Goal: Task Accomplishment & Management: Use online tool/utility

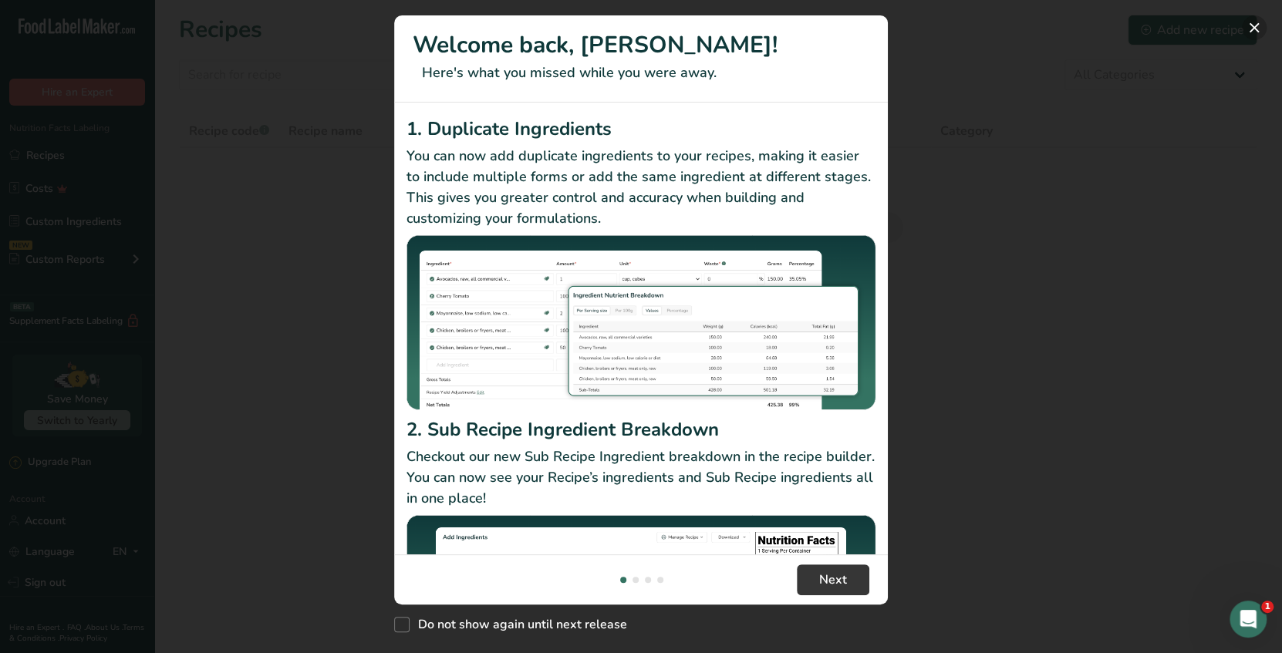
click at [1255, 25] on button "New Features" at bounding box center [1254, 27] width 25 height 25
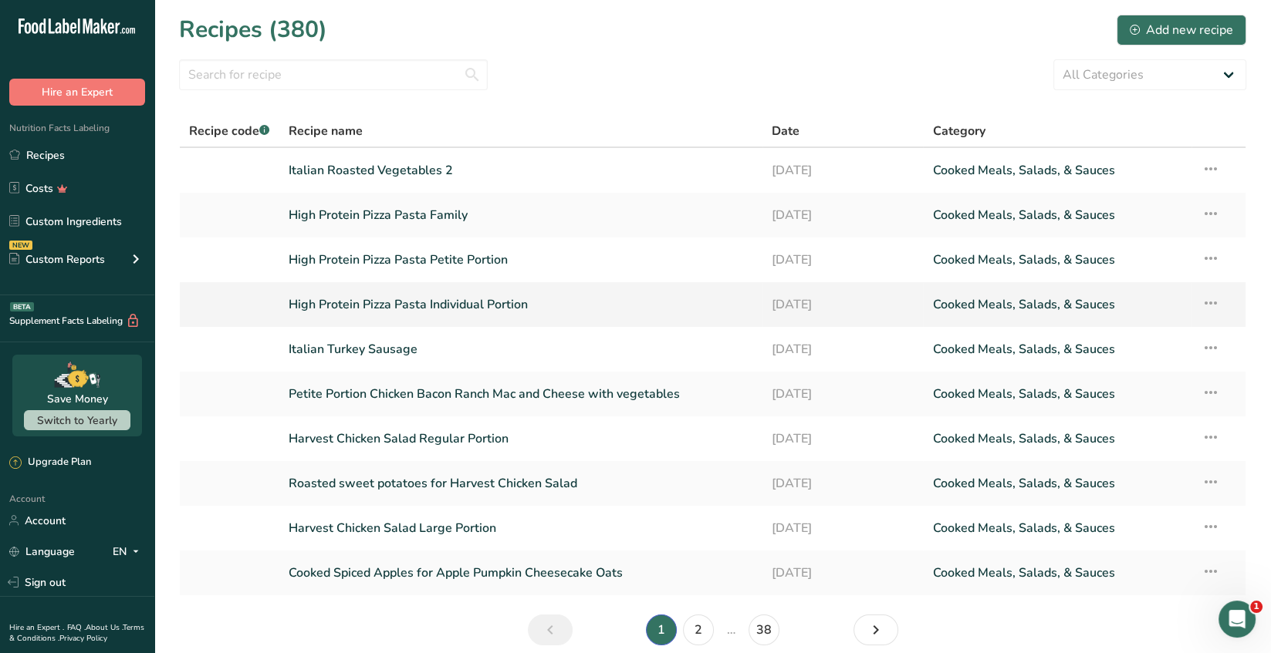
click at [1211, 305] on icon at bounding box center [1209, 303] width 19 height 28
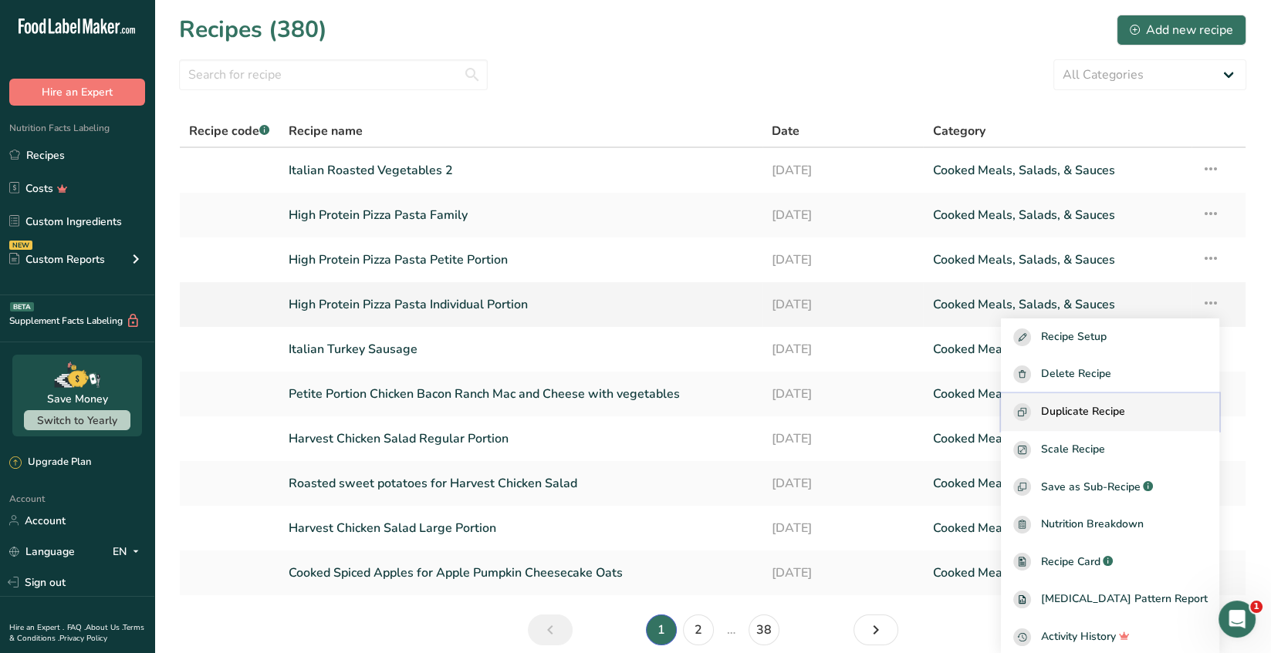
click at [1124, 410] on span "Duplicate Recipe" at bounding box center [1082, 412] width 84 height 18
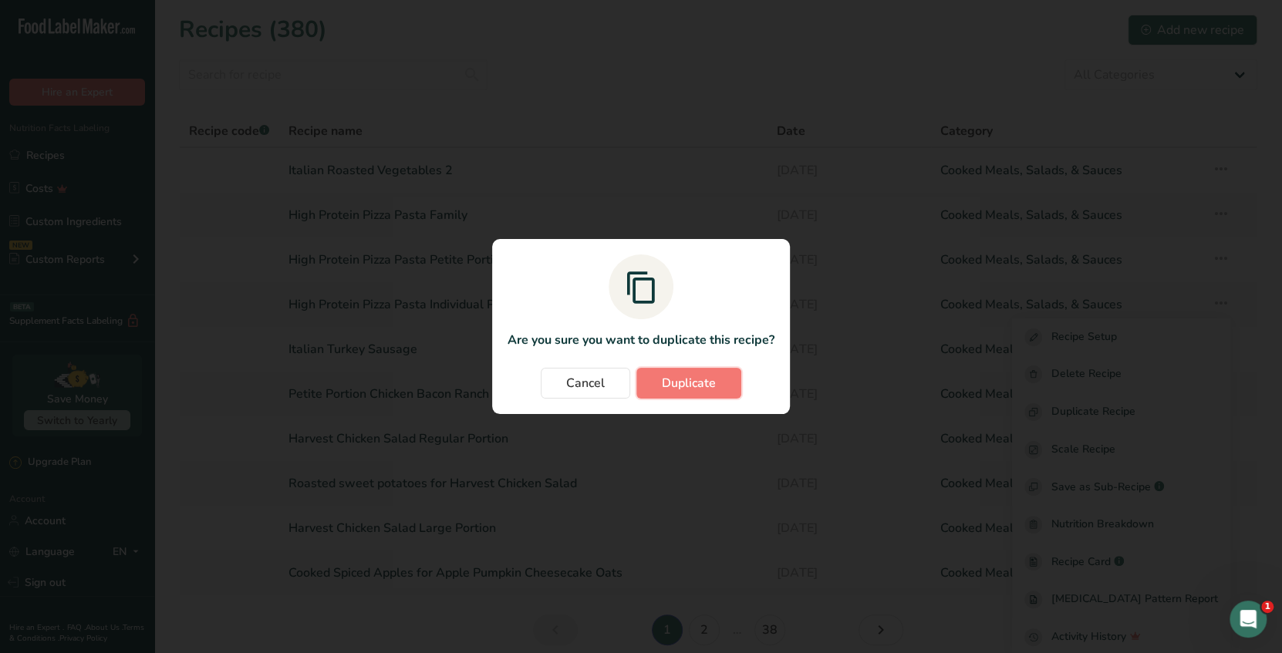
click at [702, 381] on span "Duplicate" at bounding box center [689, 383] width 54 height 19
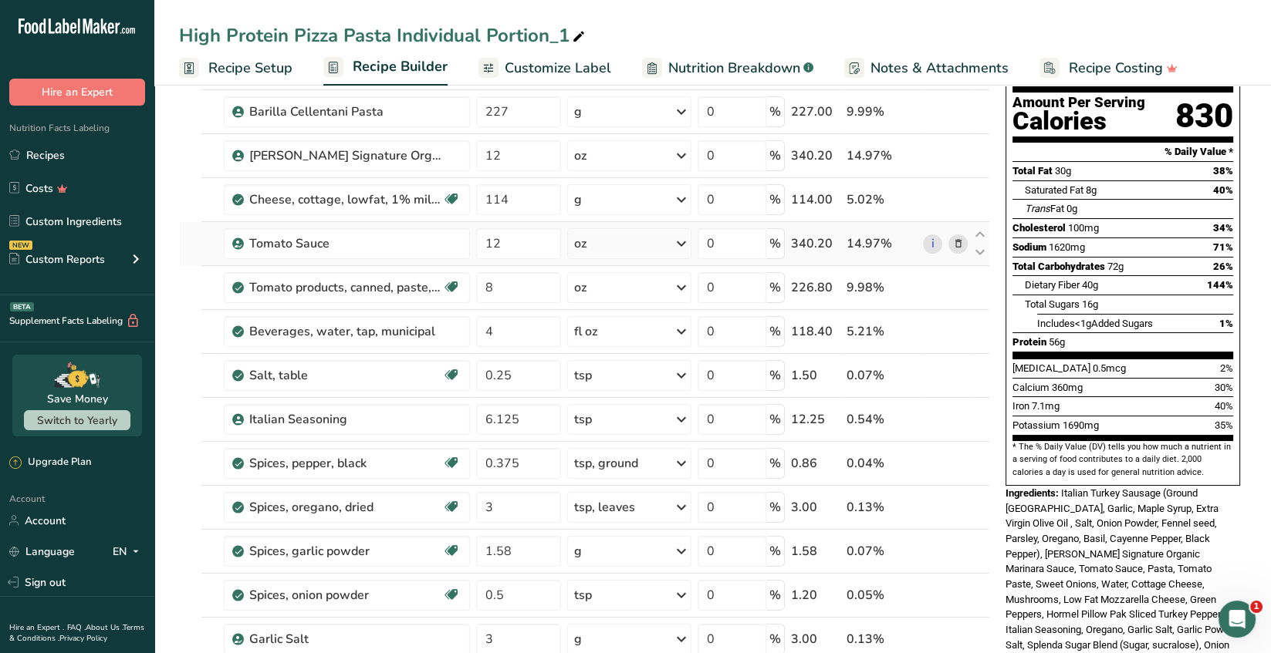
scroll to position [77, 0]
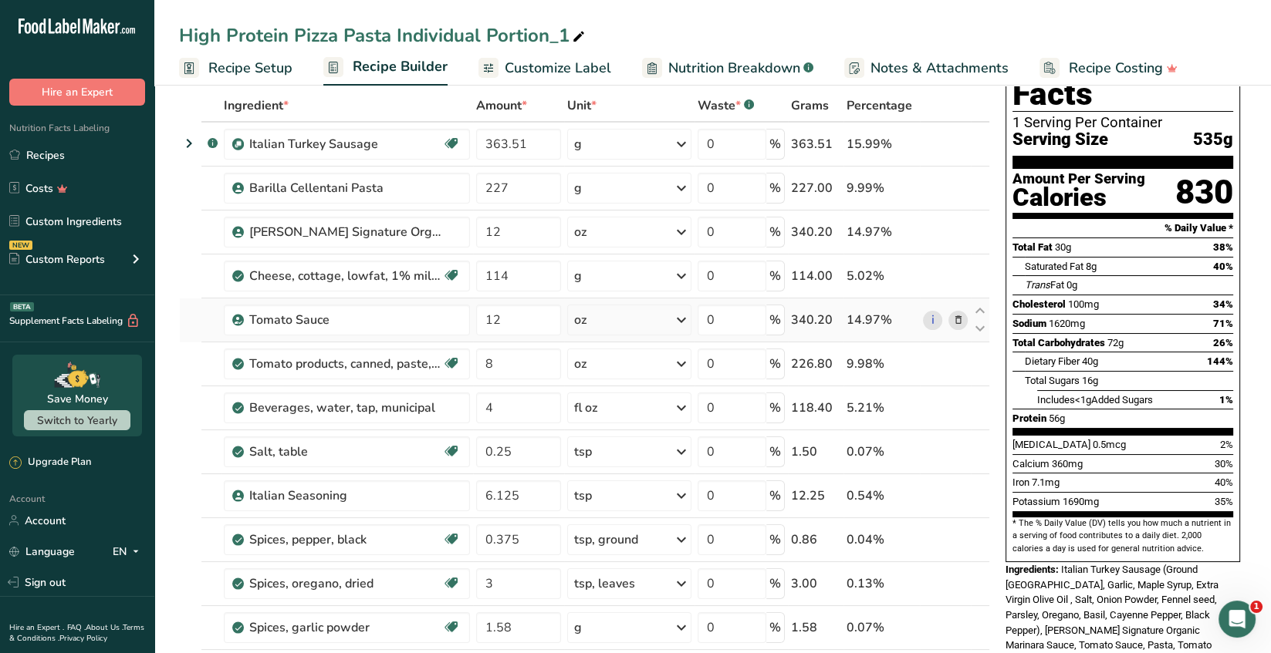
click at [956, 319] on icon at bounding box center [957, 320] width 11 height 16
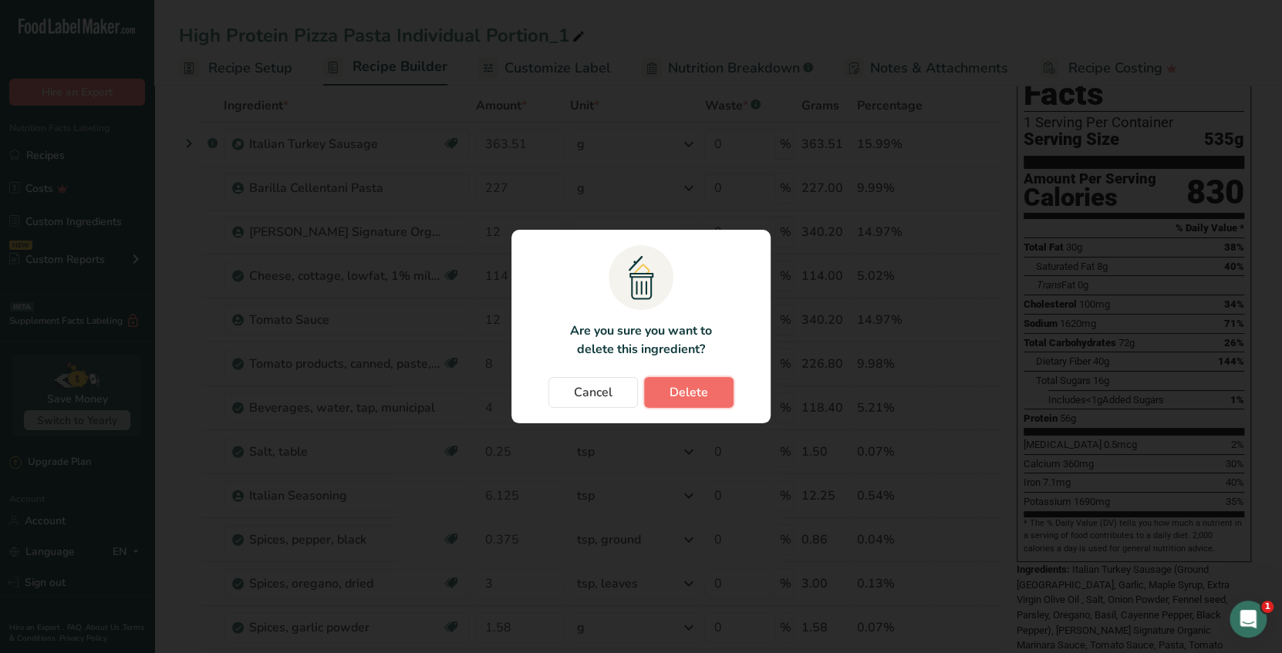
click at [693, 388] on span "Delete" at bounding box center [689, 392] width 39 height 19
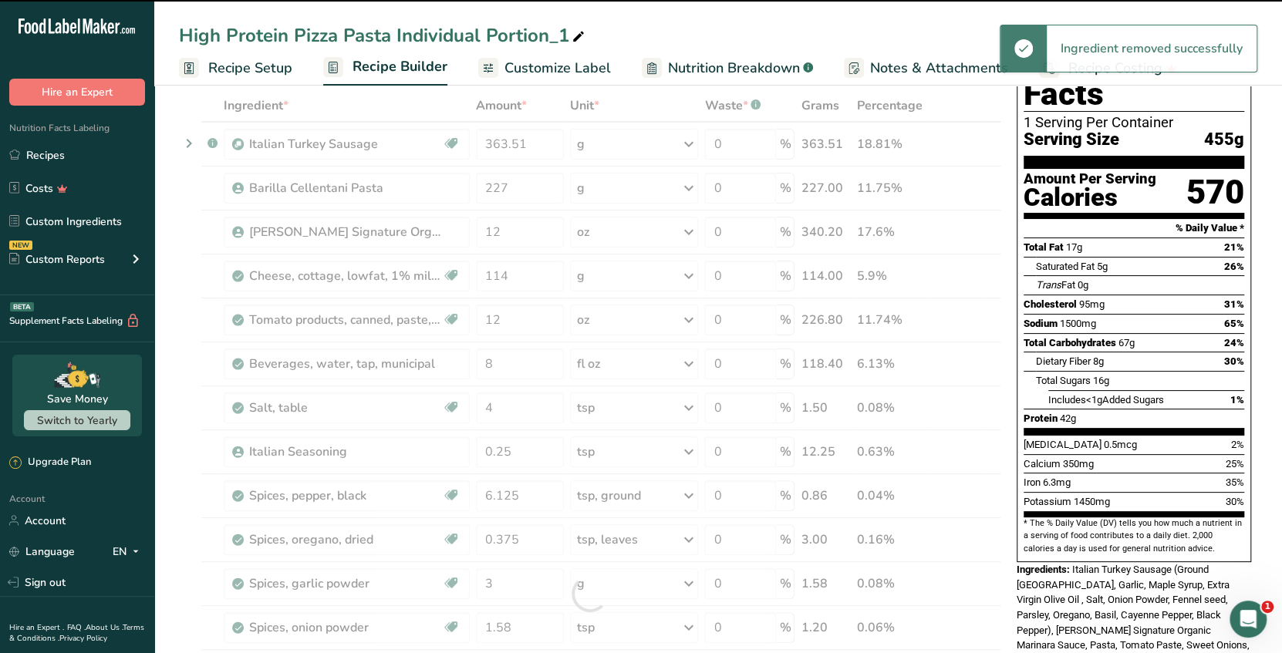
type input "8"
type input "4"
type input "0.25"
type input "6.125"
type input "0.375"
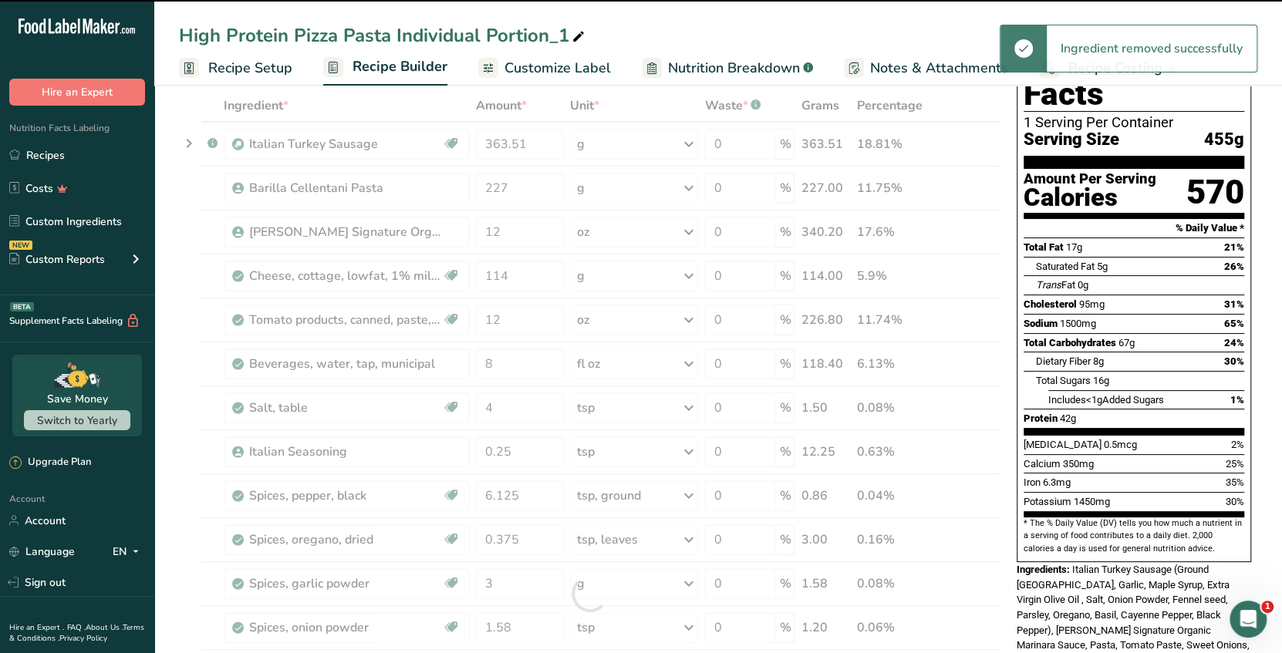
type input "3"
type input "1.58"
type input "0.5"
type input "3"
type input "1.5"
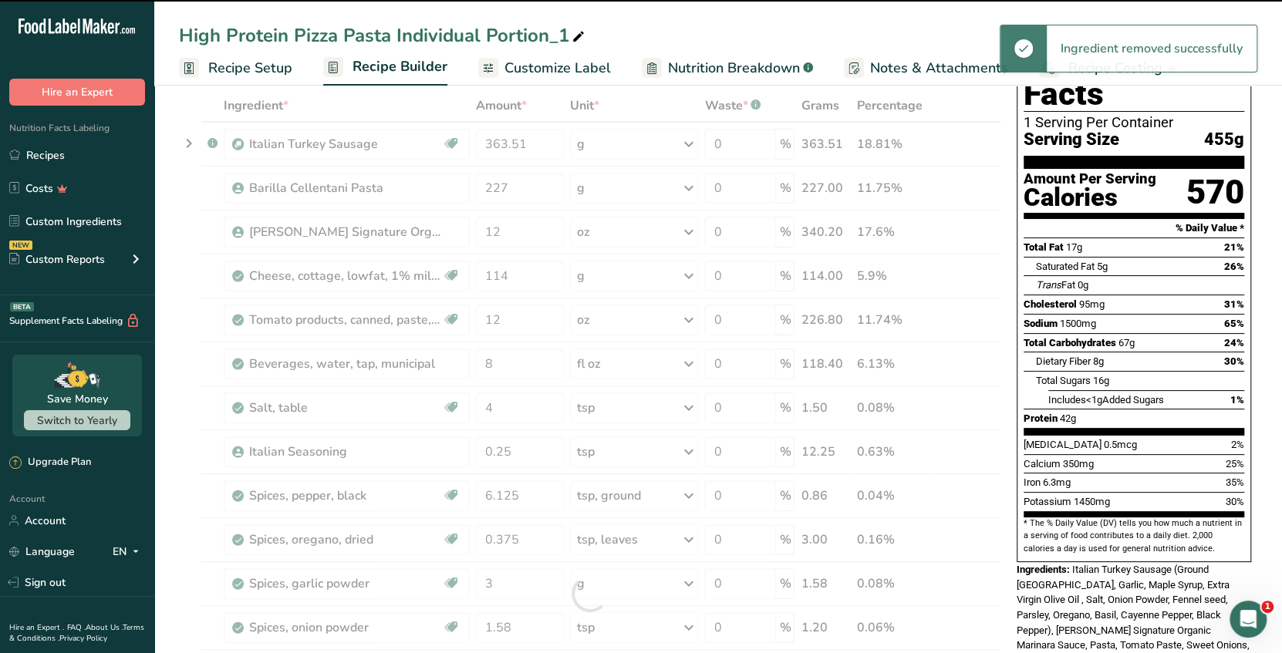
type input "2.5"
type input "95"
type input "125"
type input "4"
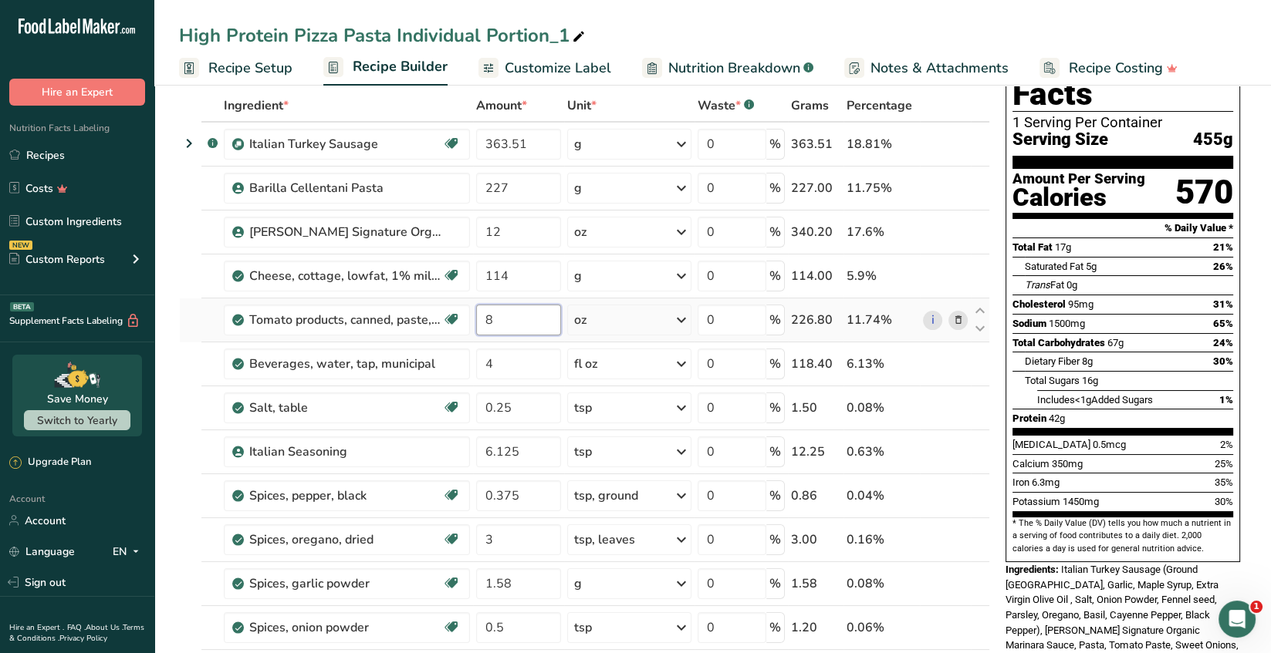
click at [499, 321] on input "8" at bounding box center [518, 320] width 85 height 31
type input "13.5"
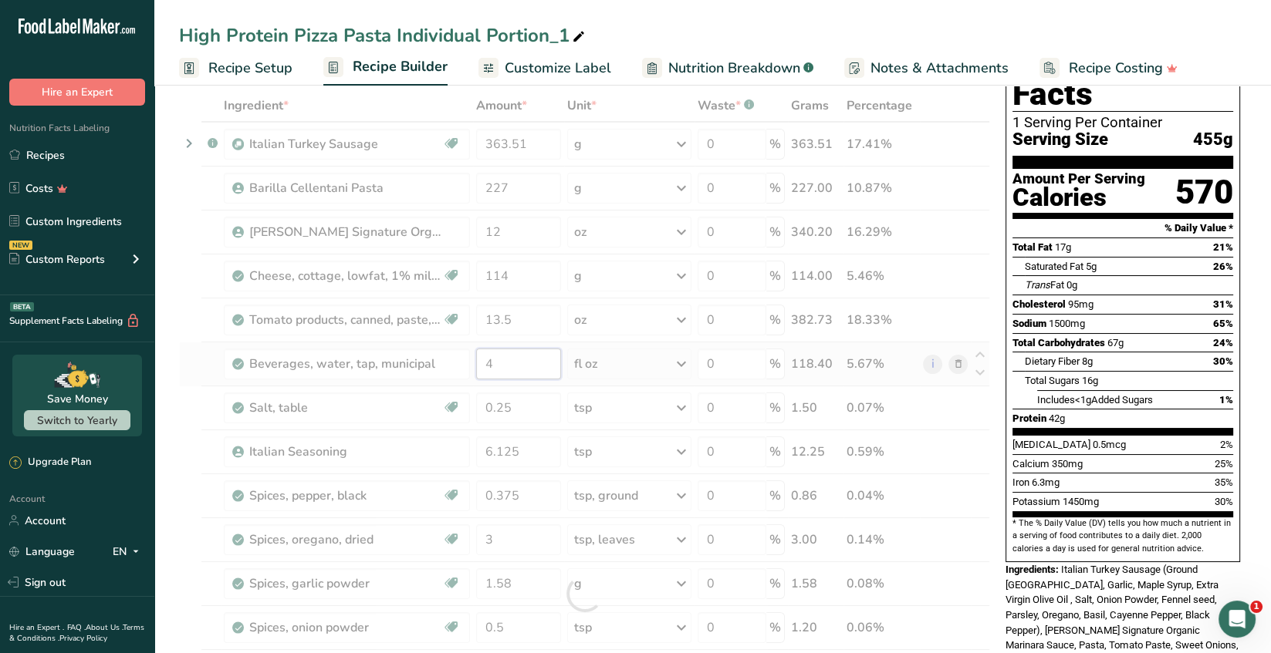
click at [500, 362] on div "Ingredient * Amount * Unit * Waste * .a-a{fill:#347362;}.b-a{fill:#fff;} Grams …" at bounding box center [584, 593] width 811 height 1009
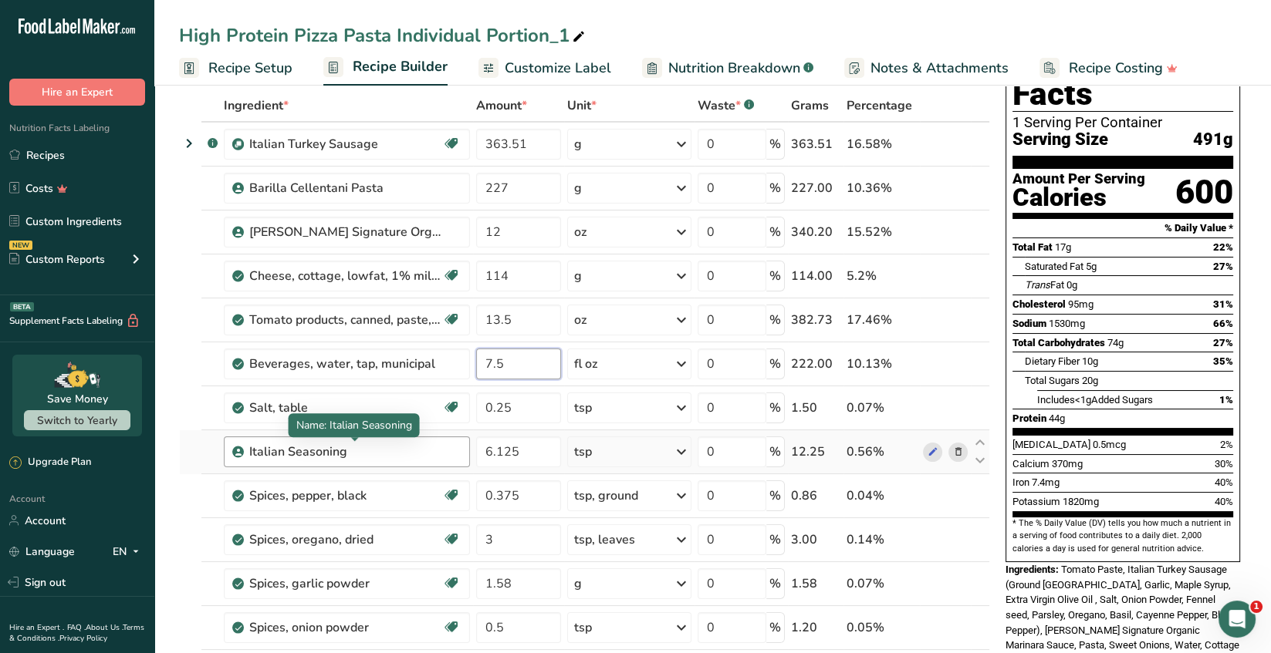
type input "7.5"
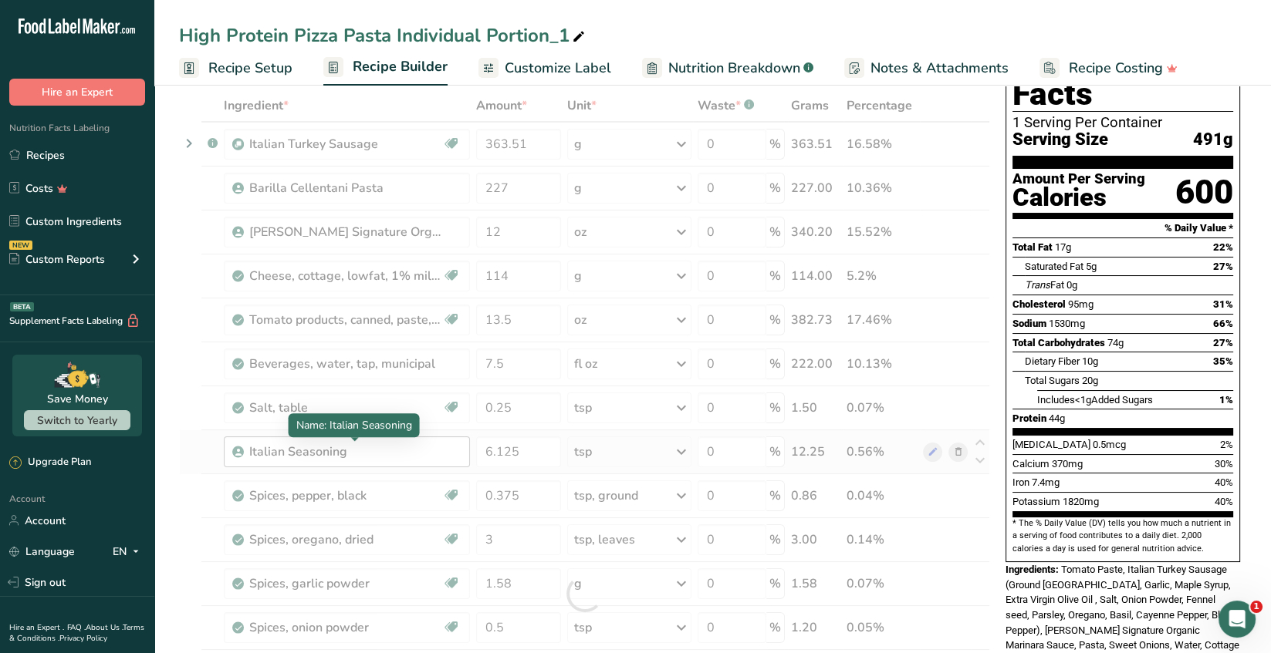
click at [400, 449] on div "Ingredient * Amount * Unit * Waste * .a-a{fill:#347362;}.b-a{fill:#fff;} Grams …" at bounding box center [584, 593] width 811 height 1009
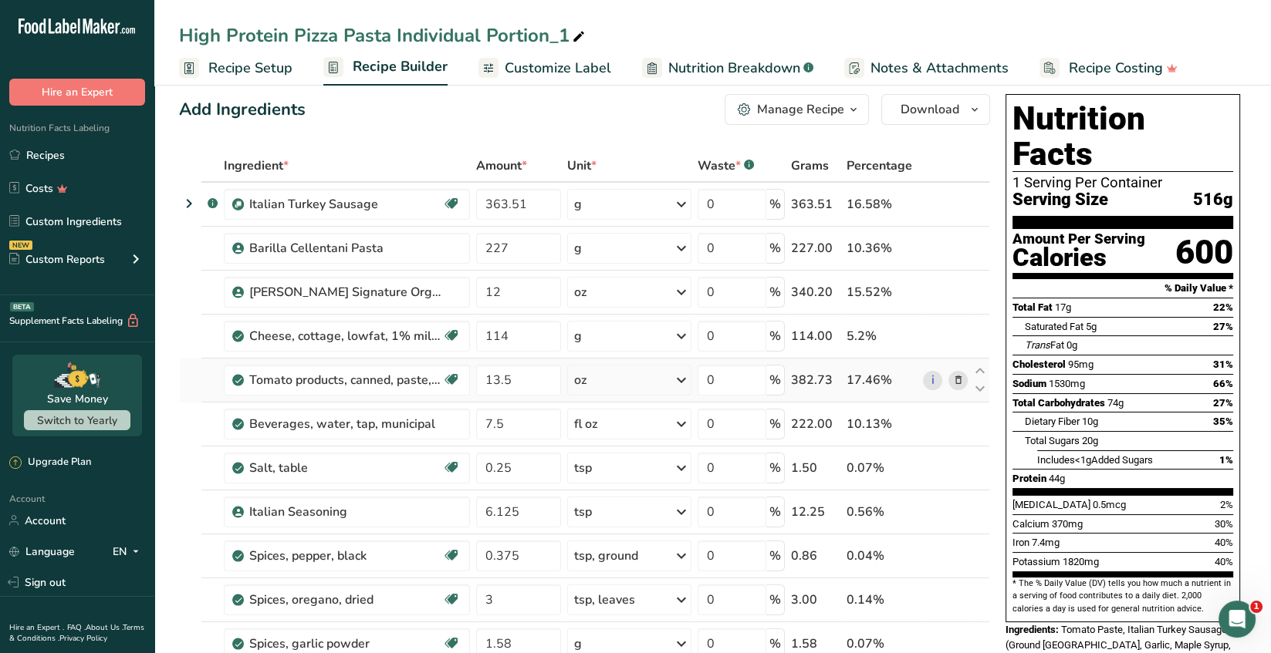
scroll to position [0, 0]
